Goal: Transaction & Acquisition: Purchase product/service

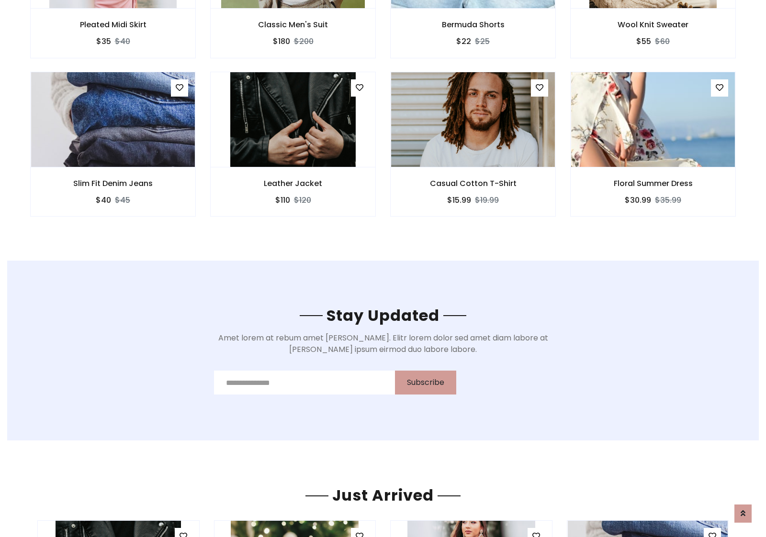
scroll to position [1441, 0]
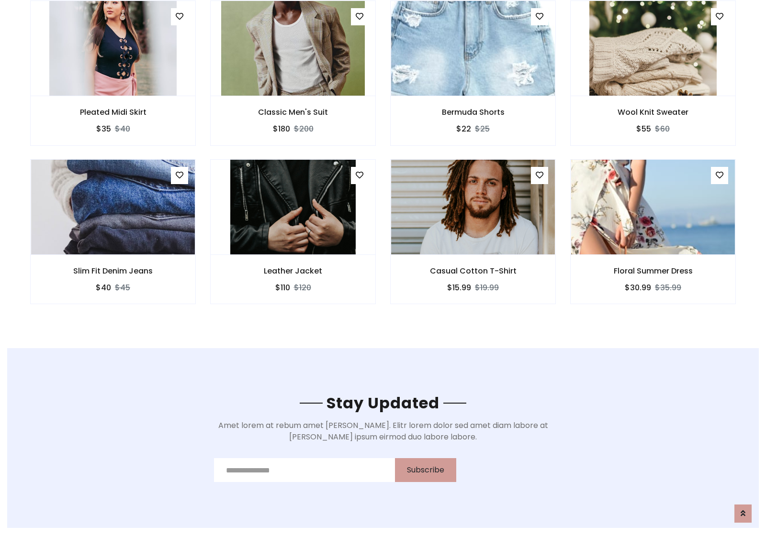
click at [383, 162] on div "Casual Cotton T-Shirt $15.99 $19.99" at bounding box center [473, 238] width 180 height 158
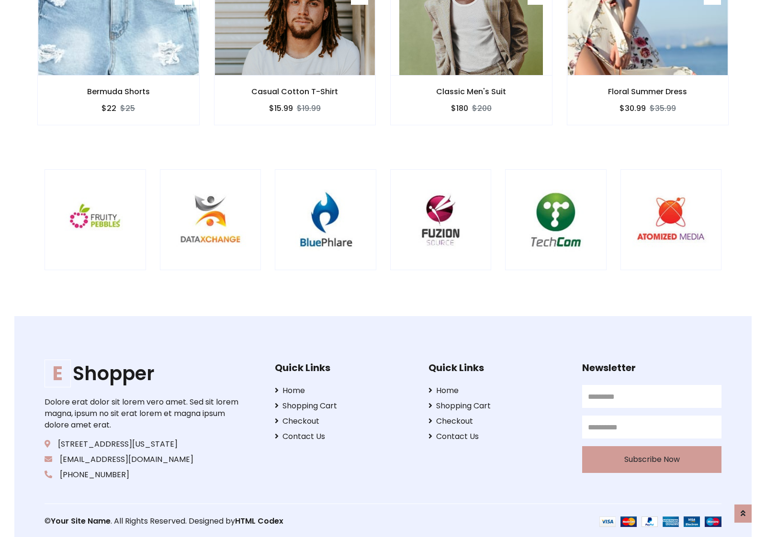
scroll to position [1822, 0]
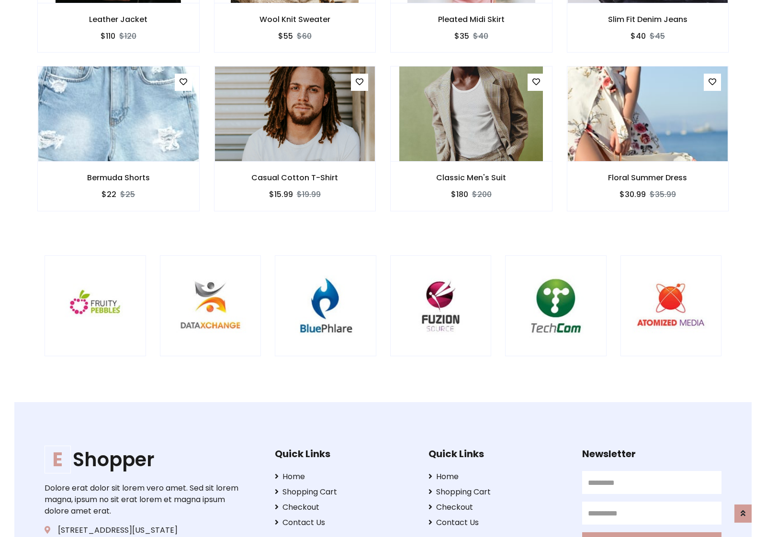
click at [383, 268] on div at bounding box center [505, 306] width 2302 height 101
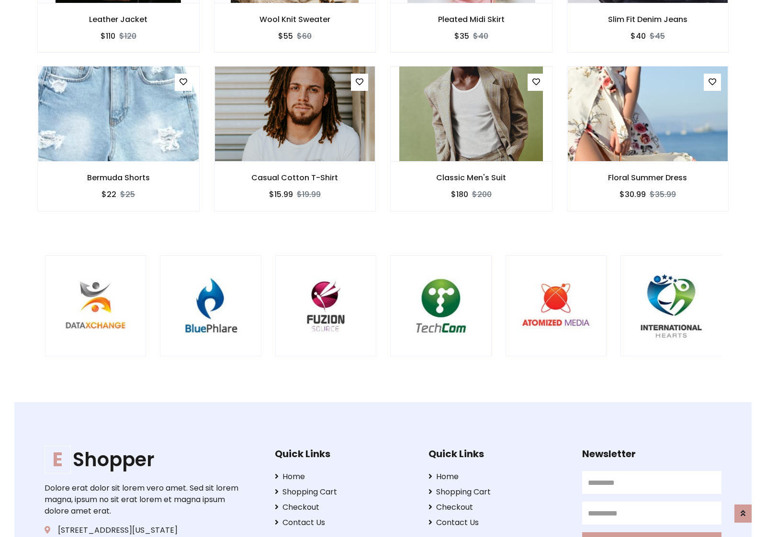
click at [383, 268] on div at bounding box center [390, 306] width 2302 height 101
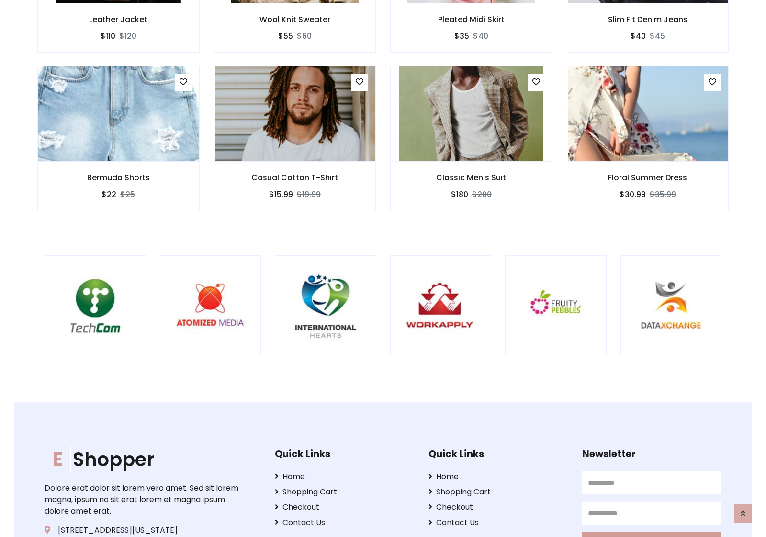
scroll to position [0, 0]
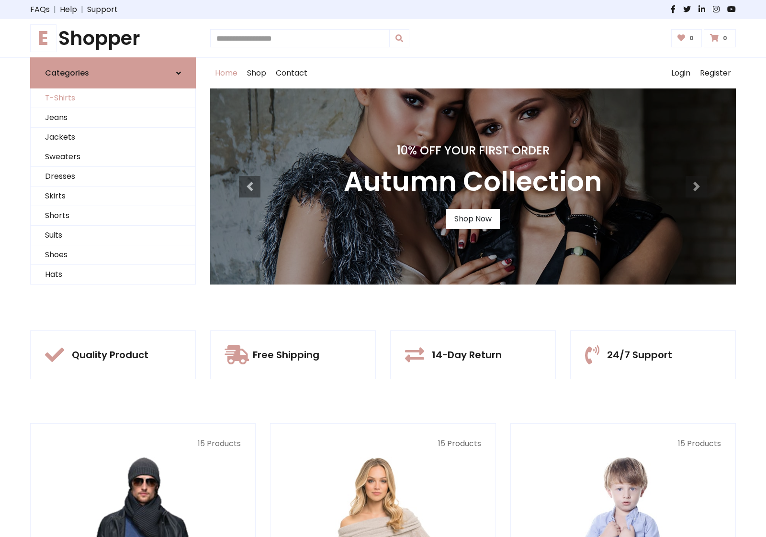
click at [113, 98] on link "T-Shirts" at bounding box center [113, 99] width 165 height 20
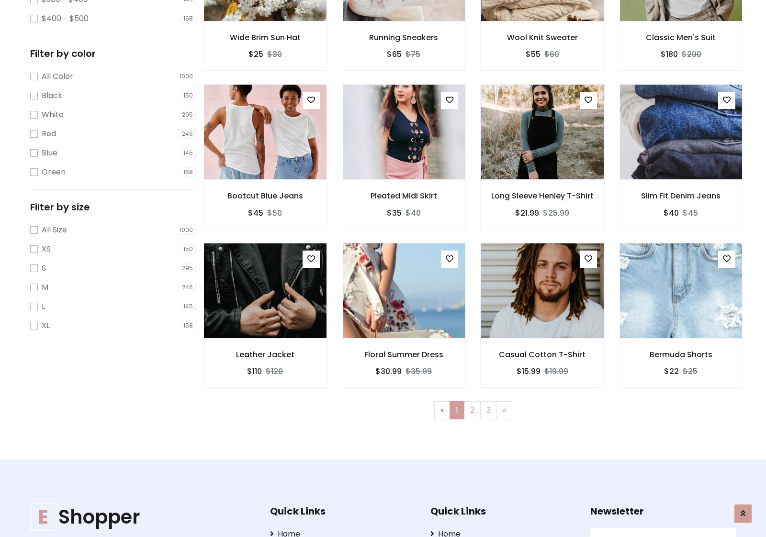
scroll to position [384, 0]
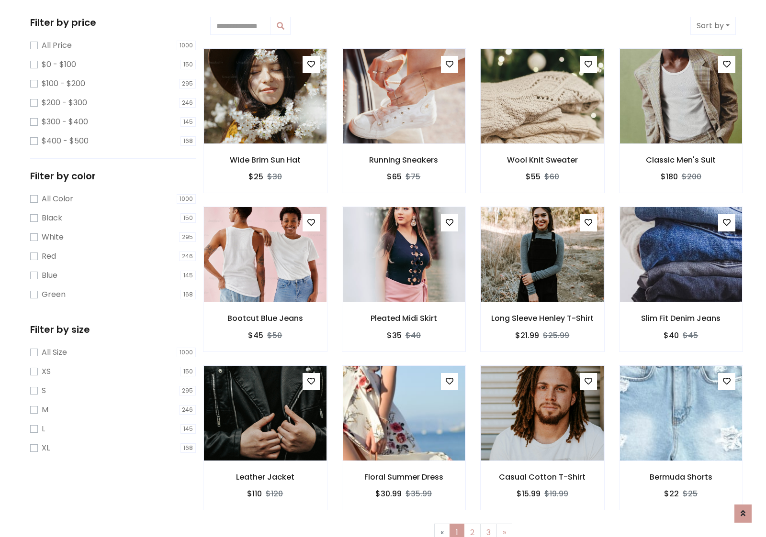
scroll to position [0, 0]
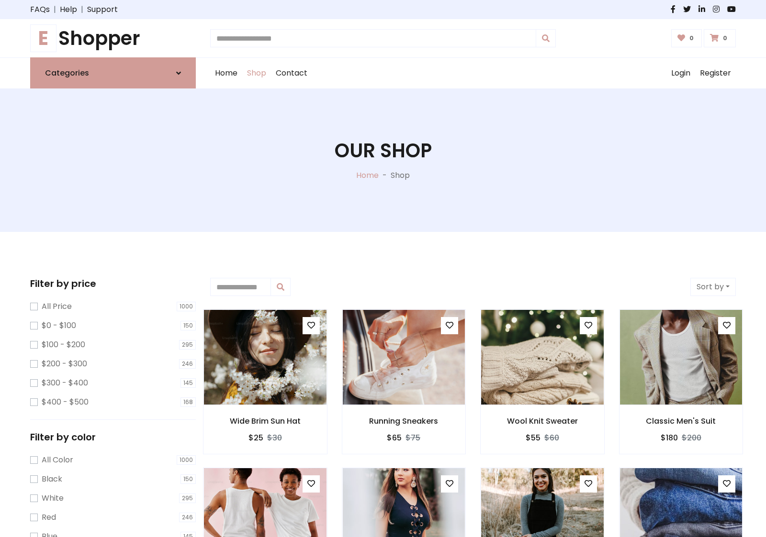
click at [113, 38] on h1 "E Shopper" at bounding box center [113, 38] width 166 height 23
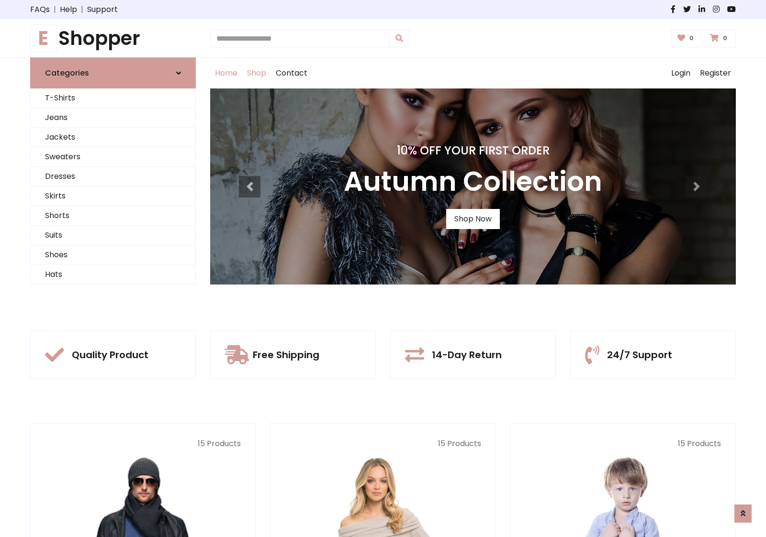
click at [257, 73] on link "Shop" at bounding box center [256, 73] width 29 height 31
